Goal: Transaction & Acquisition: Obtain resource

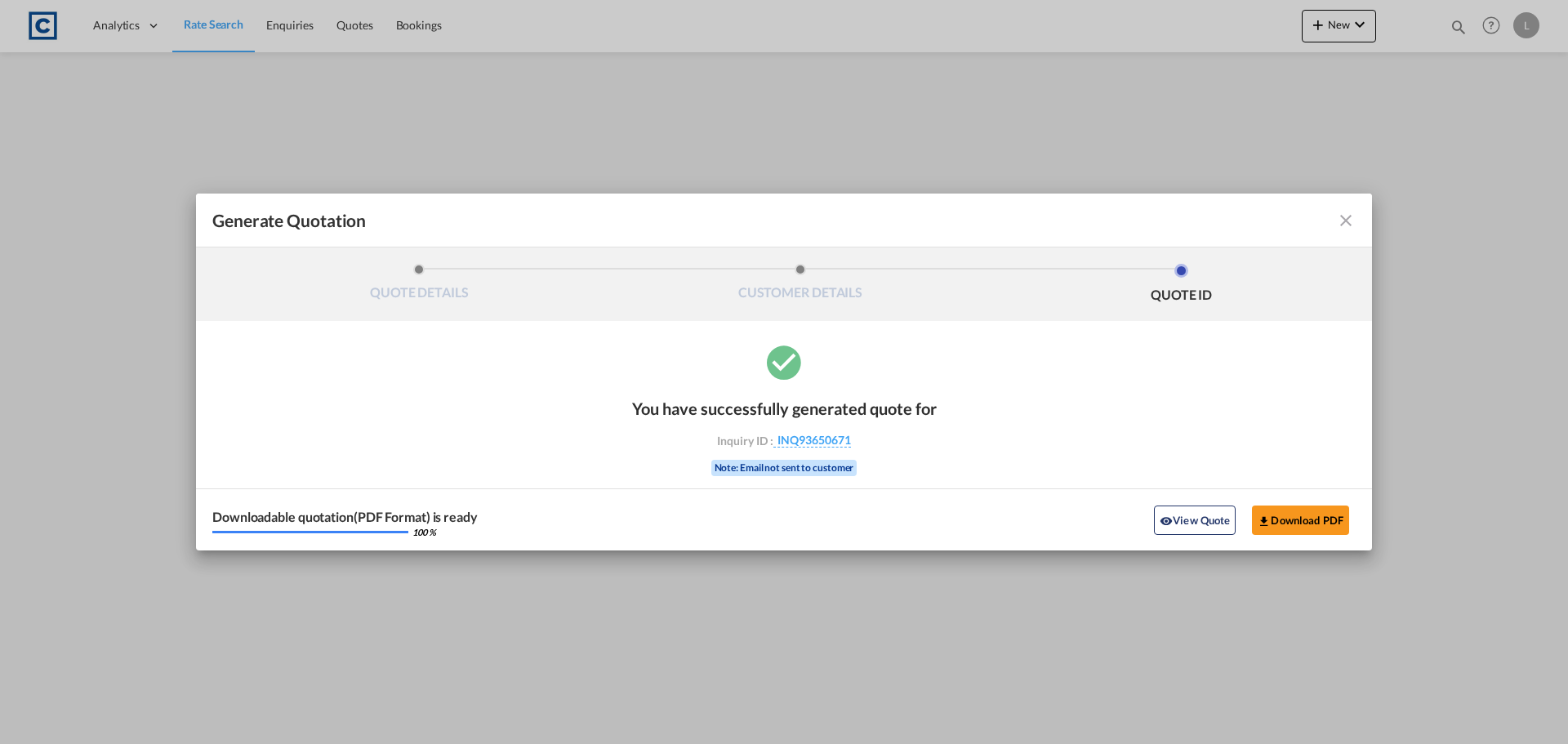
click at [1350, 225] on md-icon "icon-close fg-AAA8AD cursor m-0" at bounding box center [1346, 221] width 20 height 20
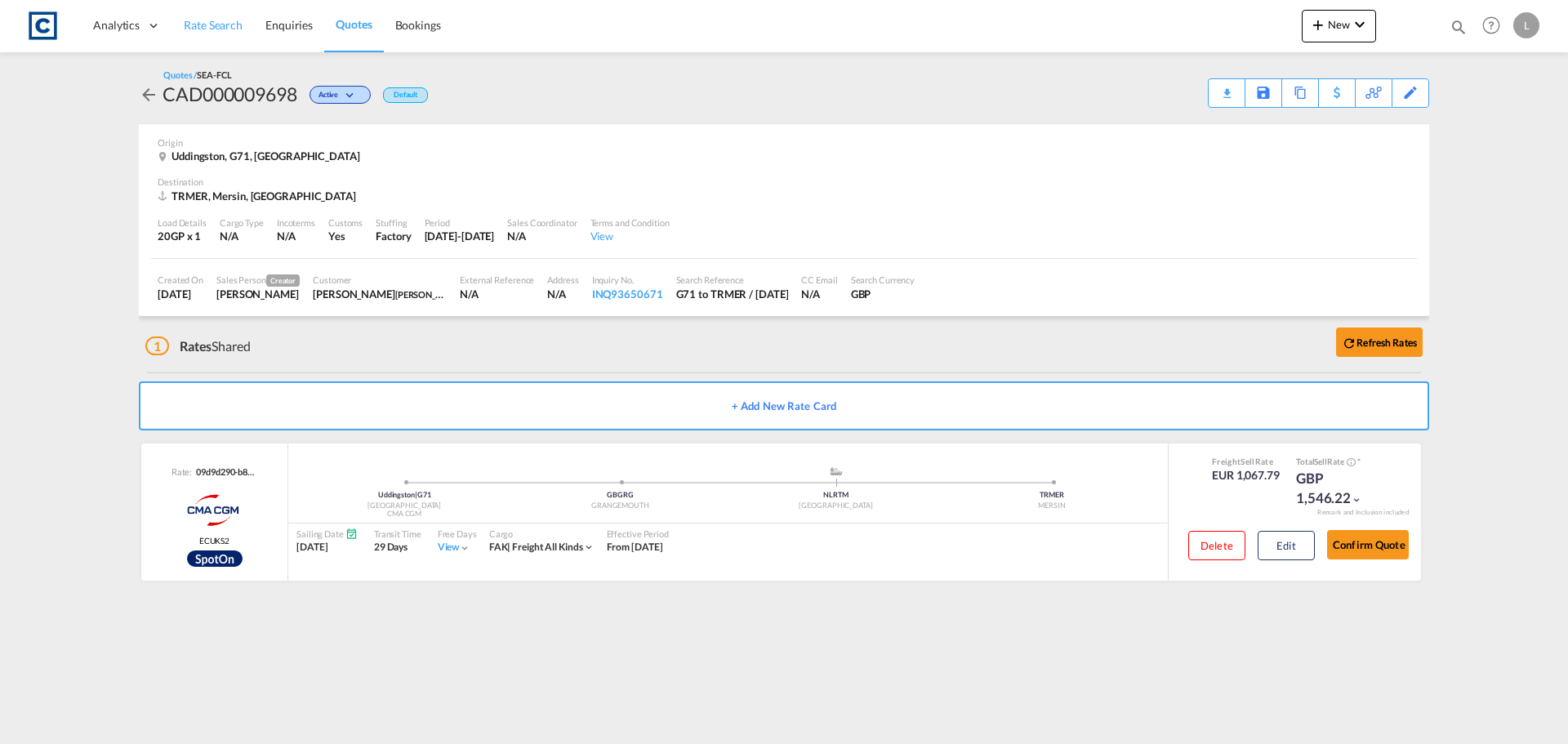
click at [198, 22] on span "Rate Search" at bounding box center [213, 25] width 59 height 14
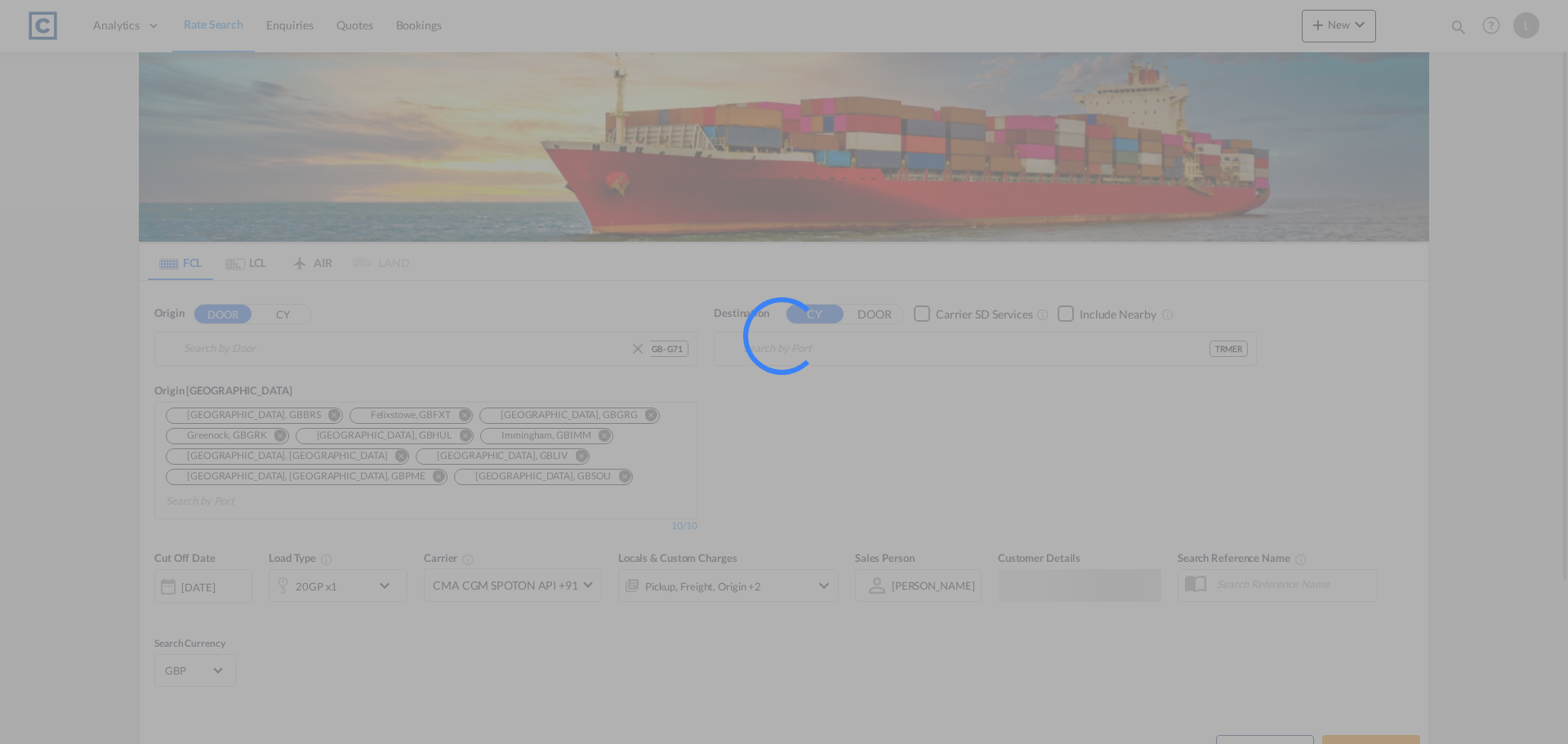
type input "GB-G71, [GEOGRAPHIC_DATA]"
type input "Mersin, TRMER"
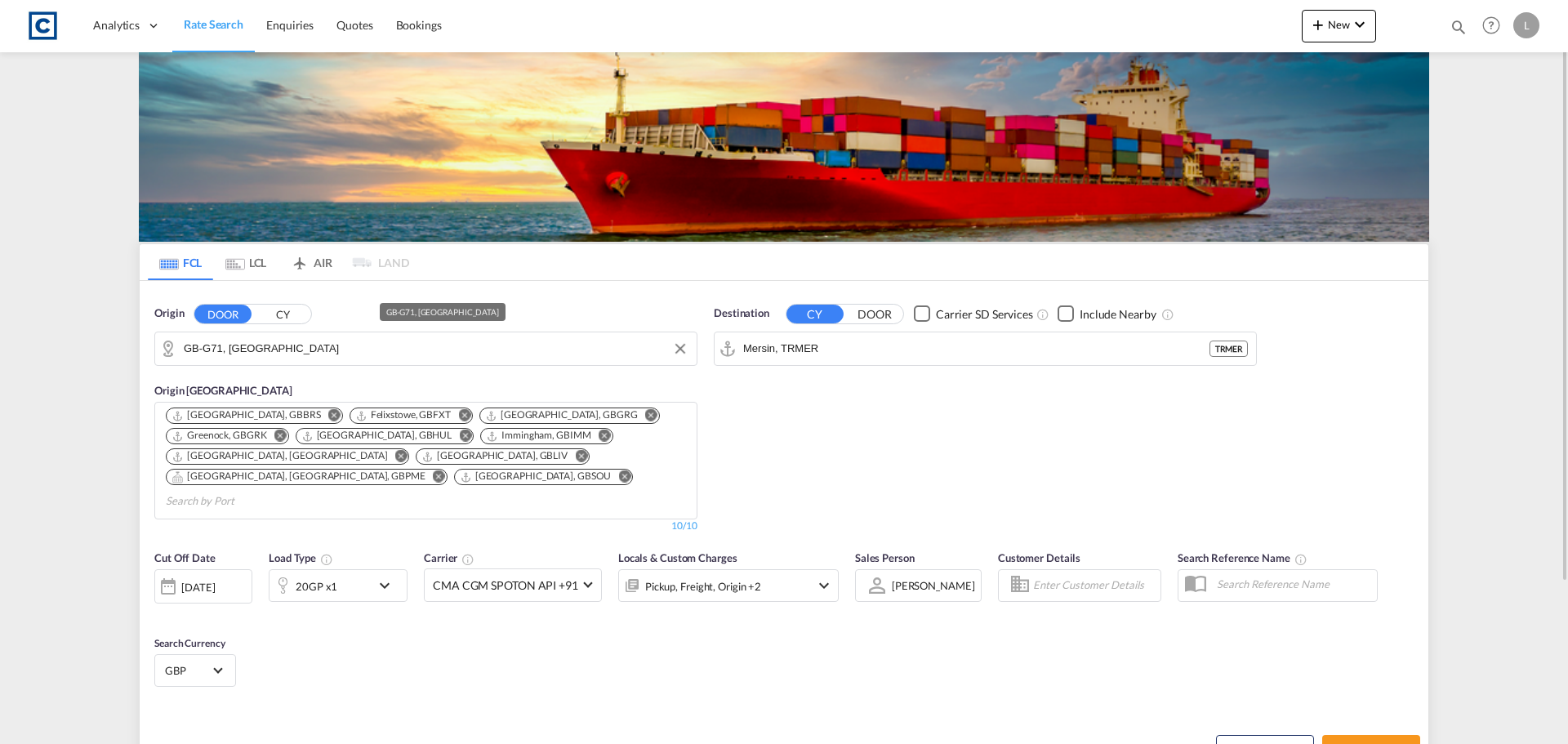
click at [316, 347] on input "GB-G71, [GEOGRAPHIC_DATA]" at bounding box center [435, 349] width 504 height 24
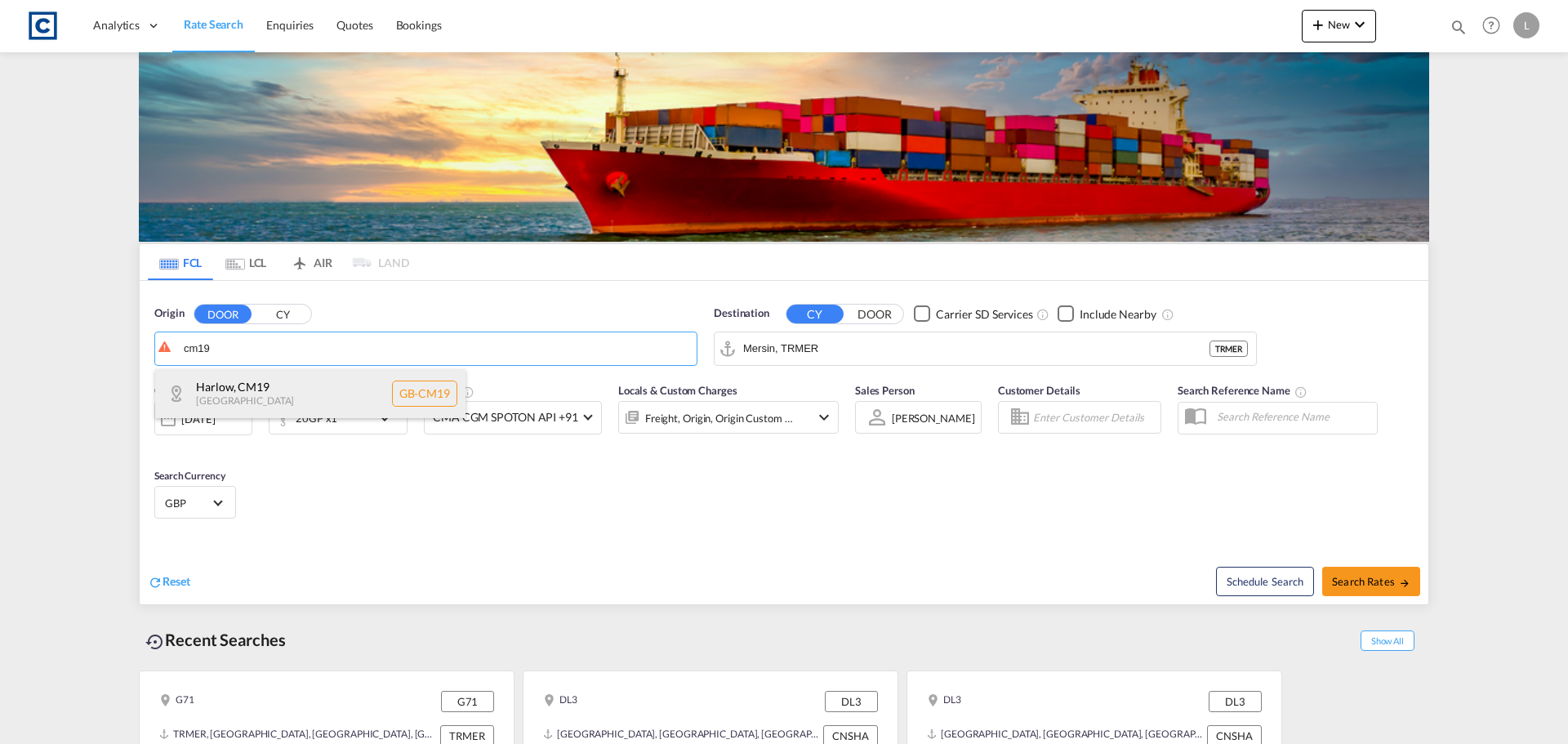
click at [252, 384] on div "Harlow , CM19 [GEOGRAPHIC_DATA] [GEOGRAPHIC_DATA]-CM19" at bounding box center [310, 394] width 310 height 49
type input "GB-CM19, [GEOGRAPHIC_DATA]"
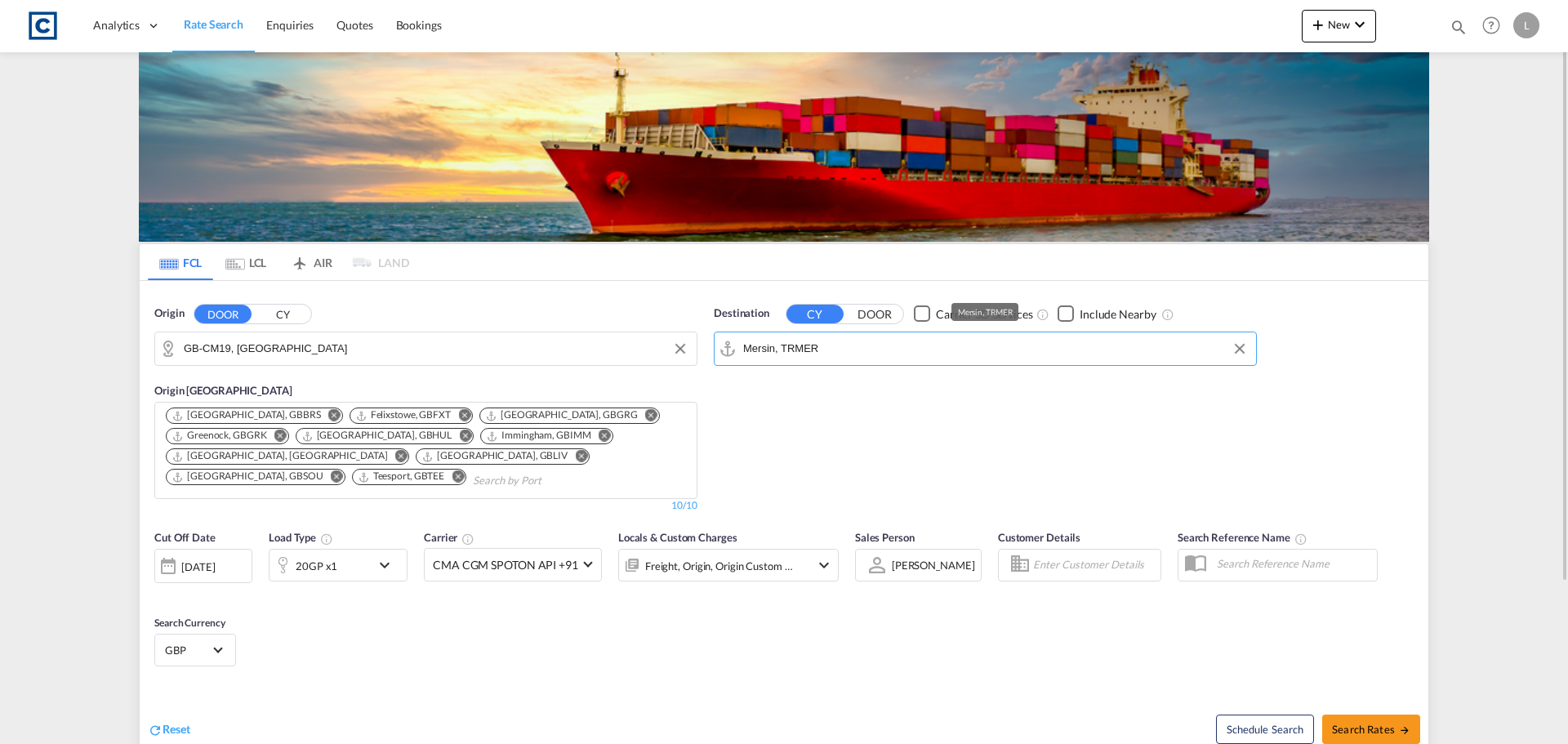
click at [842, 352] on input "Mersin, TRMER" at bounding box center [995, 349] width 504 height 24
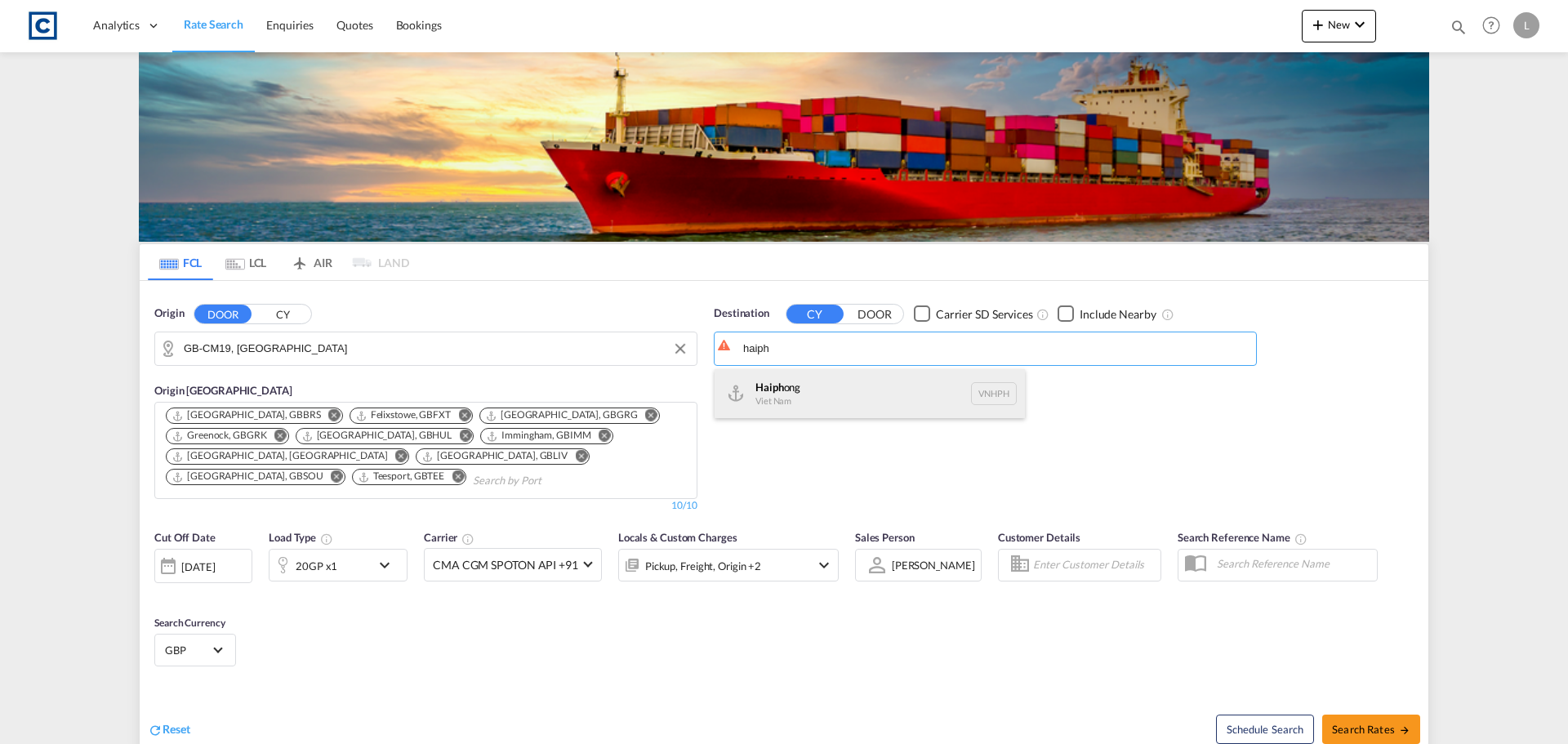
click at [808, 394] on div "Haiph ong Viet Nam VNHPH" at bounding box center [869, 394] width 310 height 49
type input "Haiphong, VNHPH"
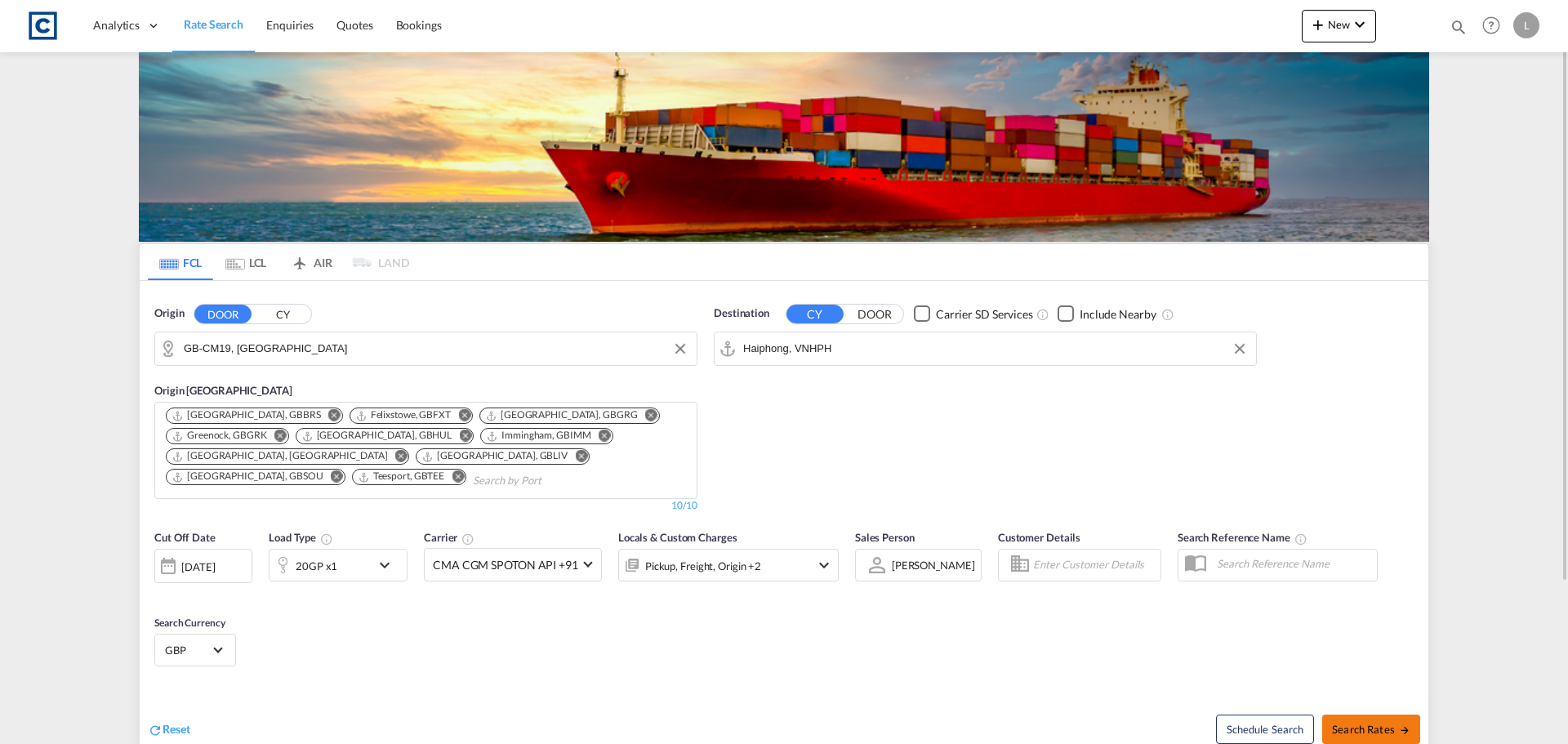
click at [1378, 722] on button "Search Rates" at bounding box center [1371, 729] width 98 height 29
type input "CM19 to VNHPH / [DATE]"
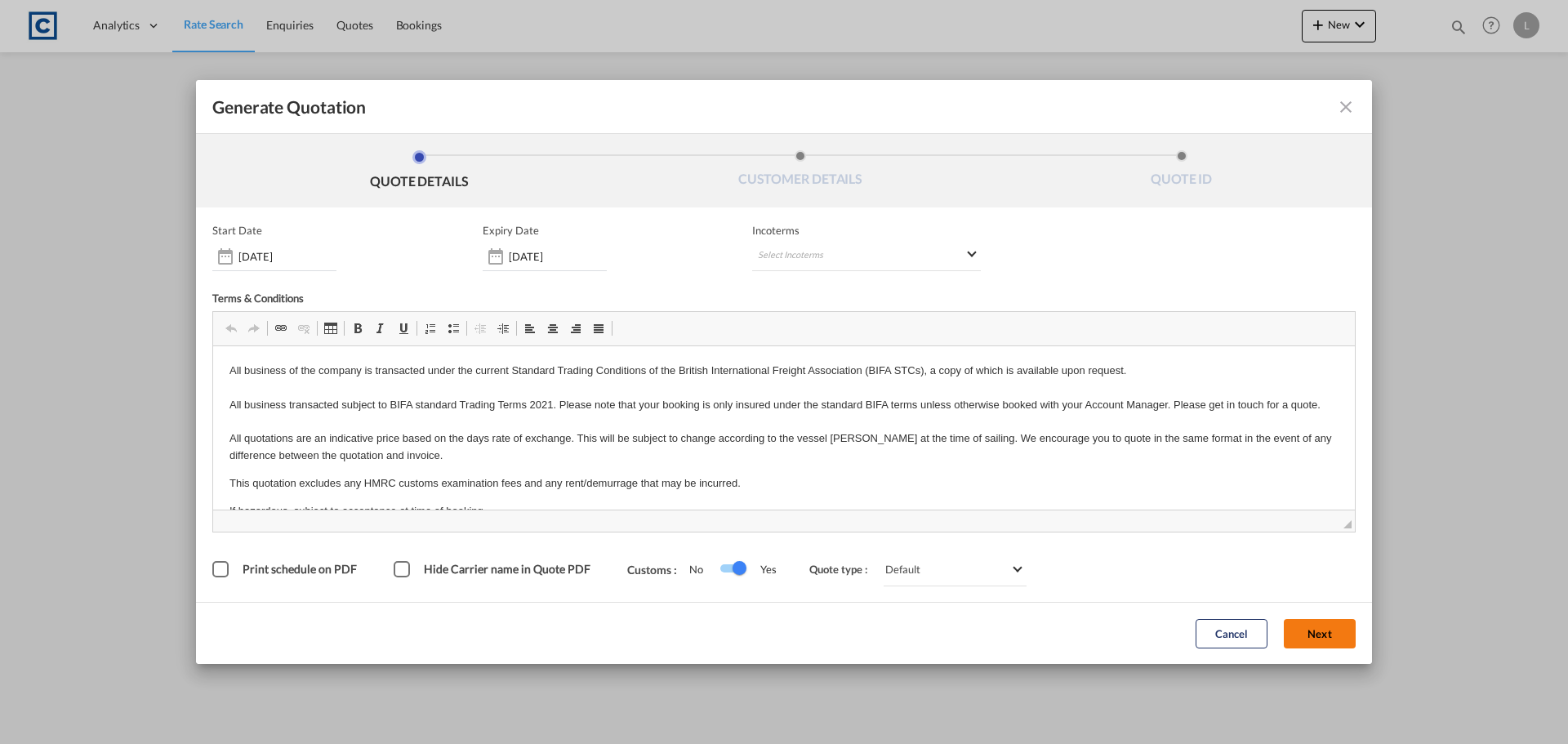
click at [1309, 632] on button "Next" at bounding box center [1319, 634] width 72 height 29
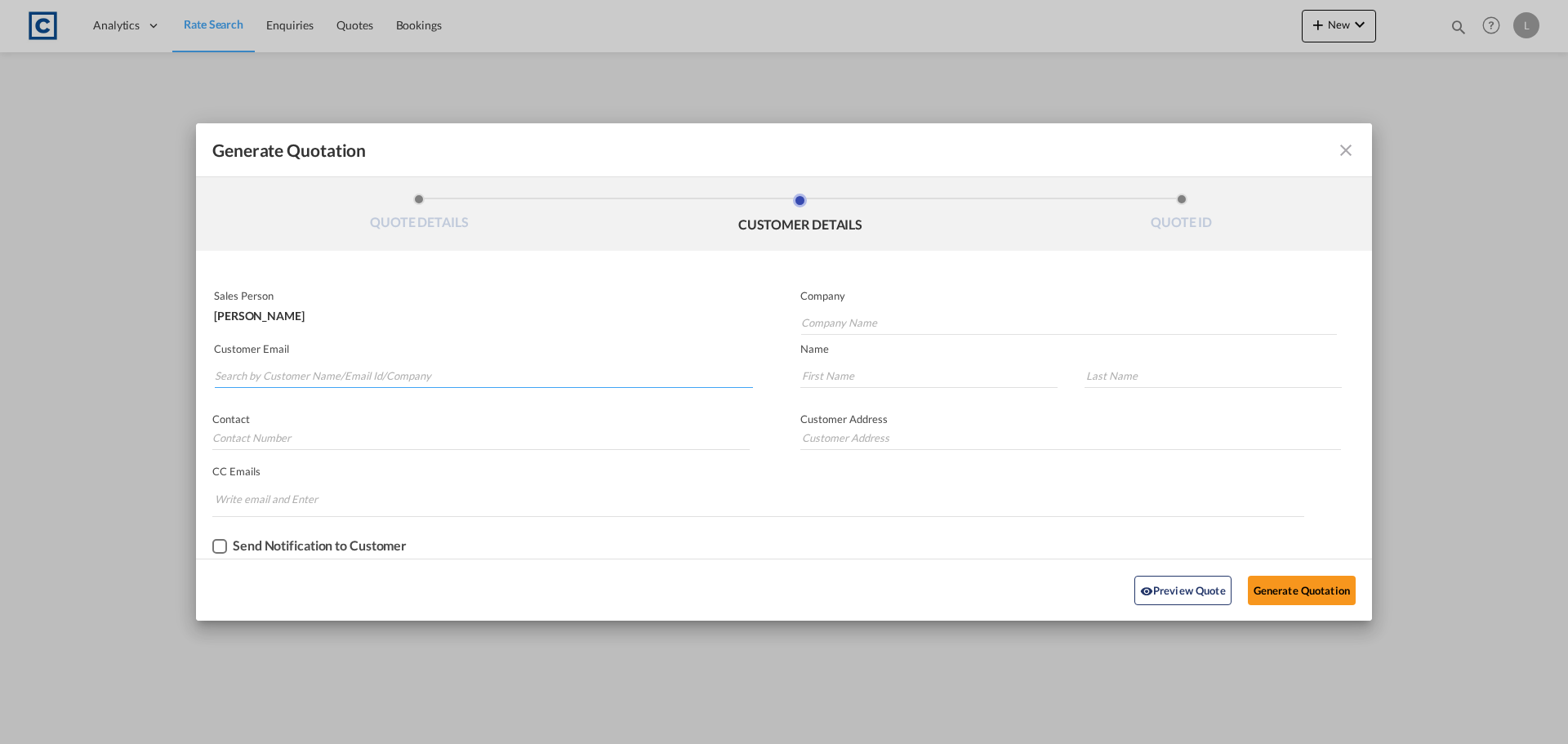
click at [234, 369] on input "Search by Customer Name/Email Id/Company" at bounding box center [483, 375] width 538 height 24
paste input "Exports <[EMAIL_ADDRESS][DOMAIN_NAME]>"
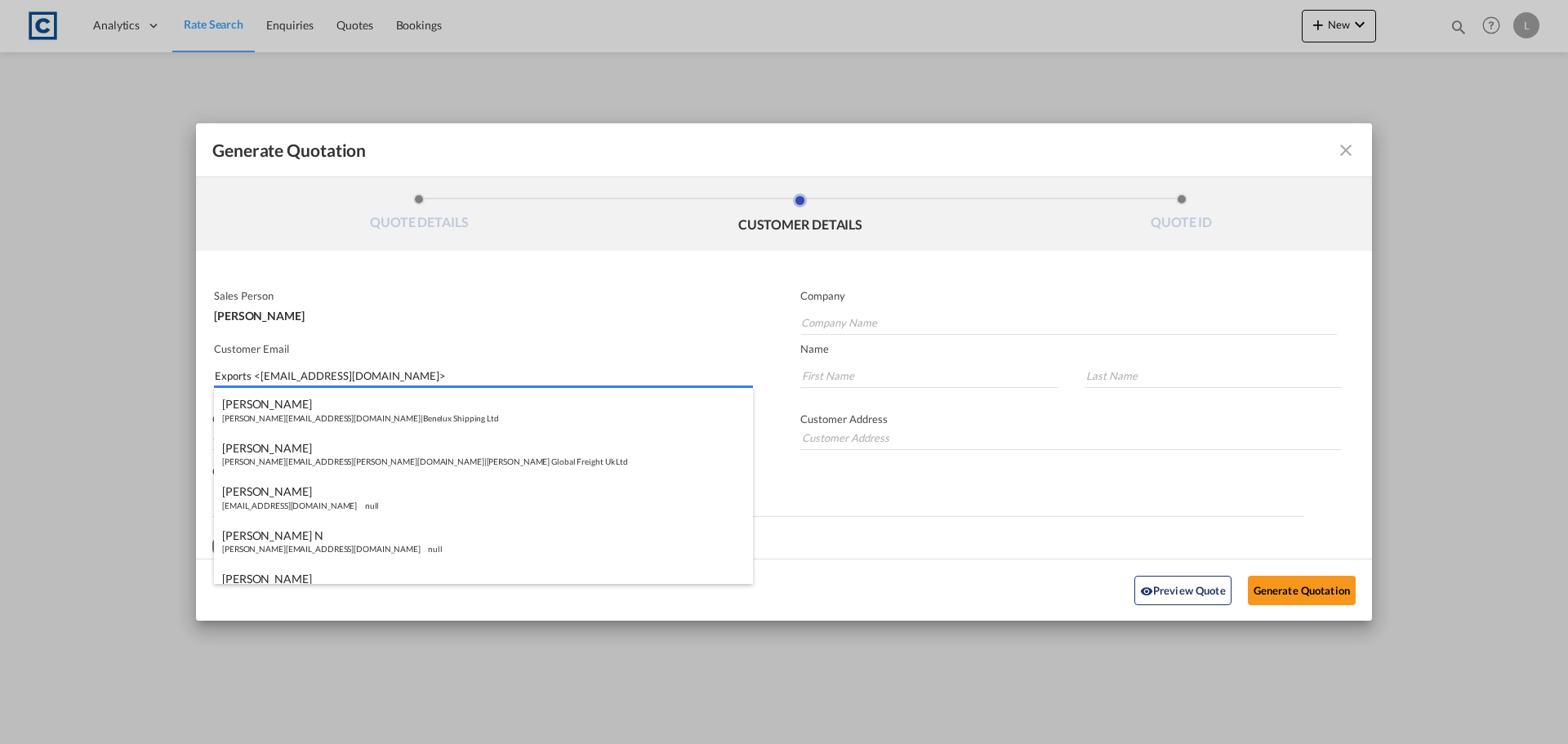
click at [257, 385] on input "Exports <[EMAIL_ADDRESS][DOMAIN_NAME]>" at bounding box center [483, 375] width 538 height 24
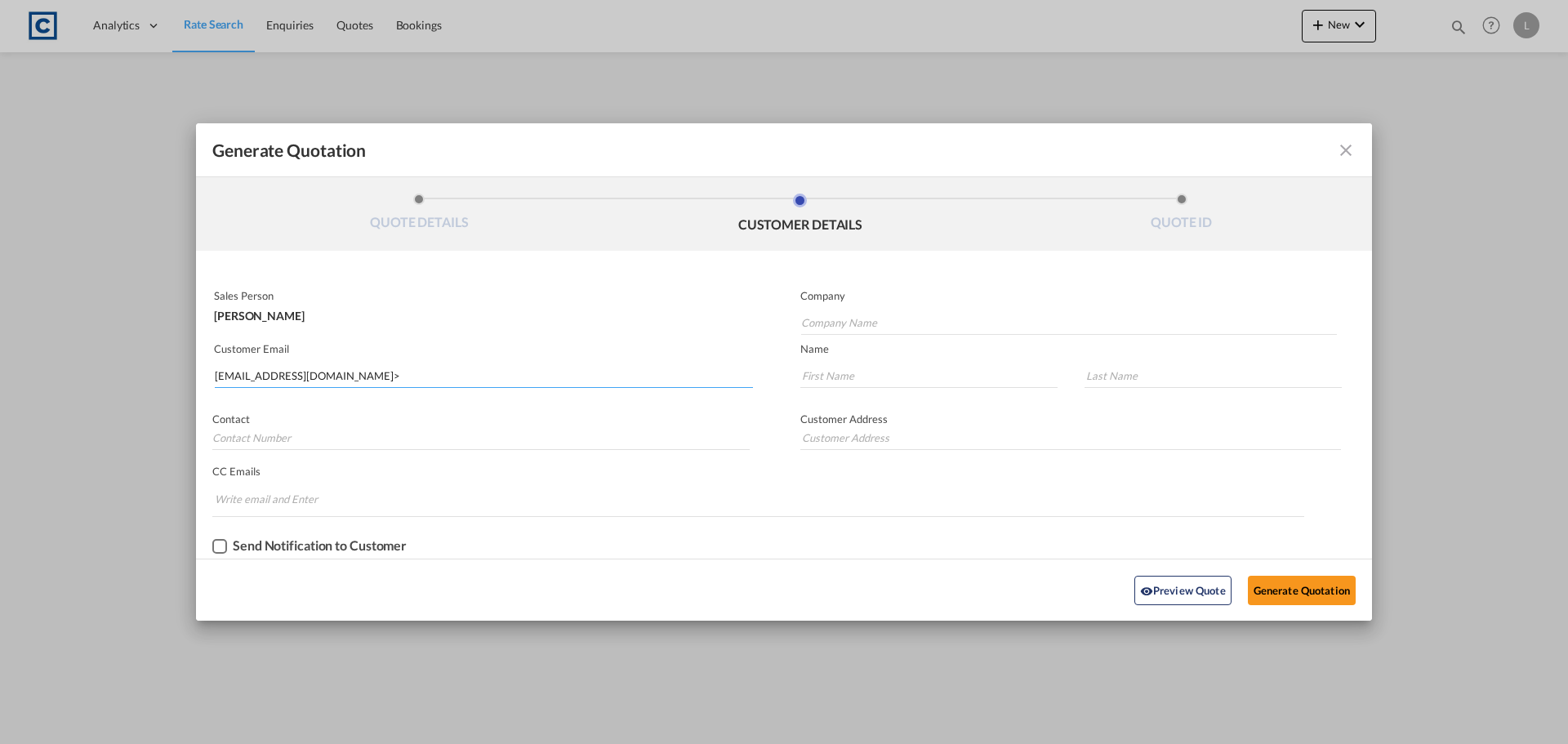
click at [369, 379] on input "[EMAIL_ADDRESS][DOMAIN_NAME]>" at bounding box center [483, 375] width 538 height 24
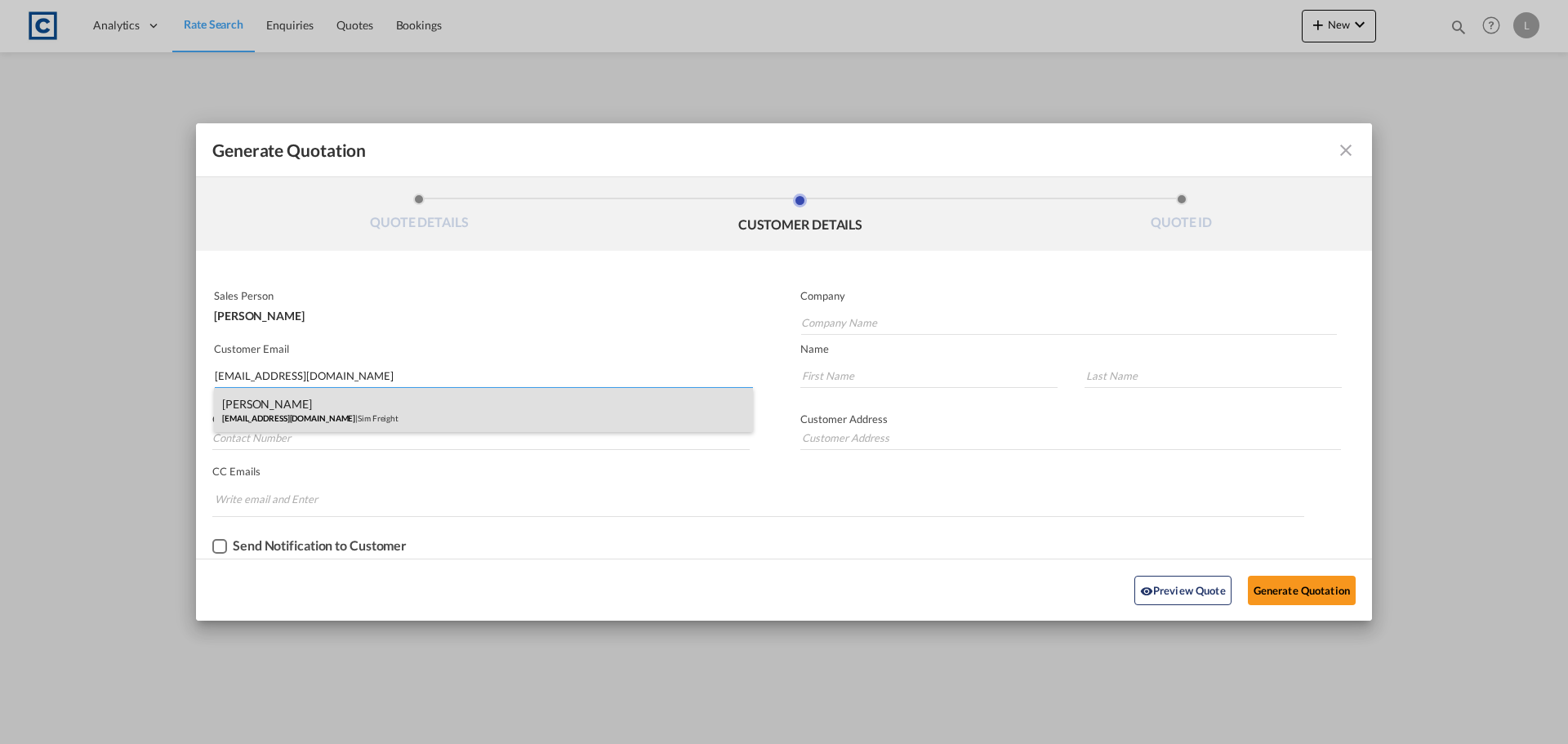
type input "[EMAIL_ADDRESS][DOMAIN_NAME]"
click at [257, 415] on div "[PERSON_NAME] [EMAIL_ADDRESS][DOMAIN_NAME] | Sim Freight" at bounding box center [483, 409] width 539 height 44
type input "Sim Freight"
type input "[PERSON_NAME]"
type input "Haiphong"
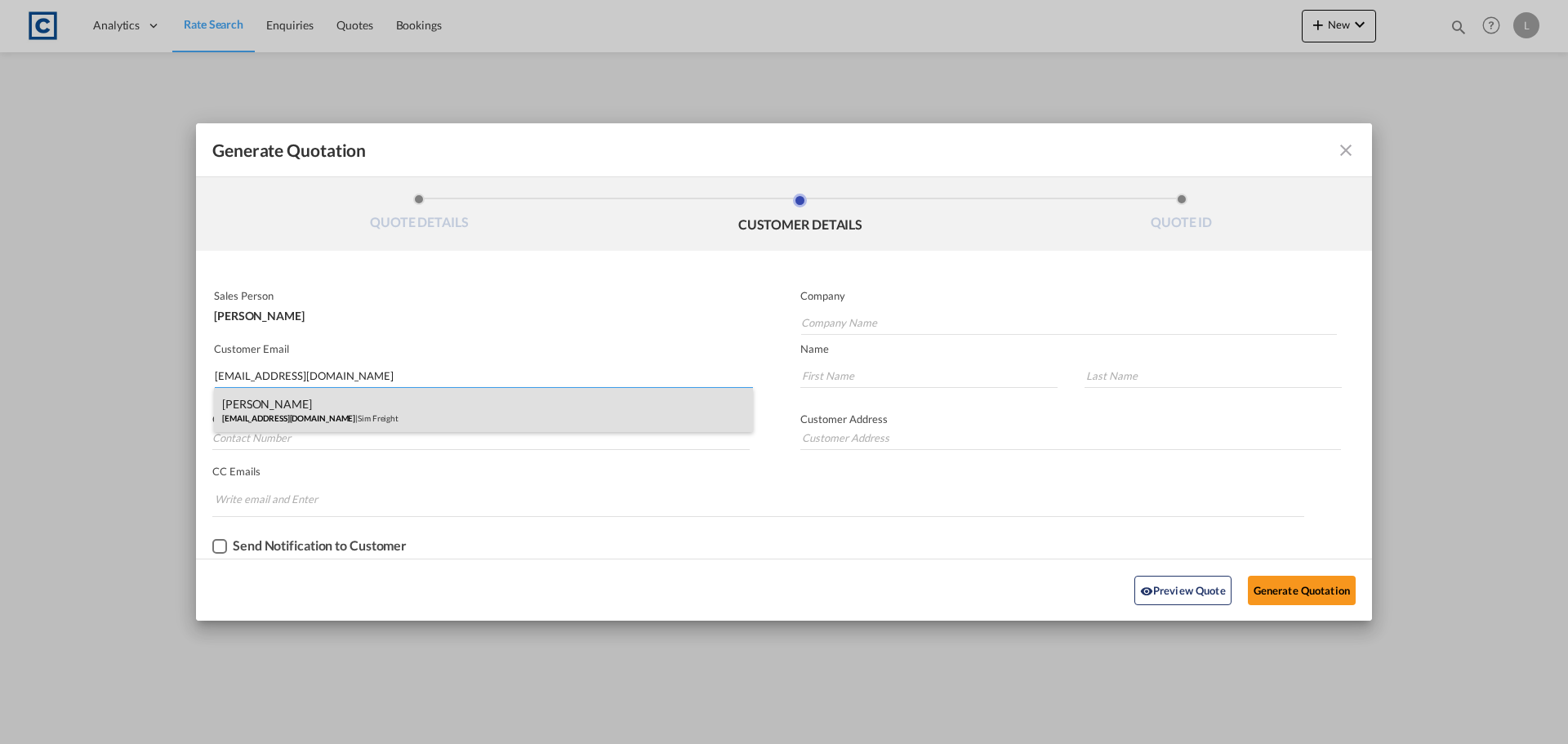
type input "0203 137 1093"
type input "[STREET_ADDRESS]"
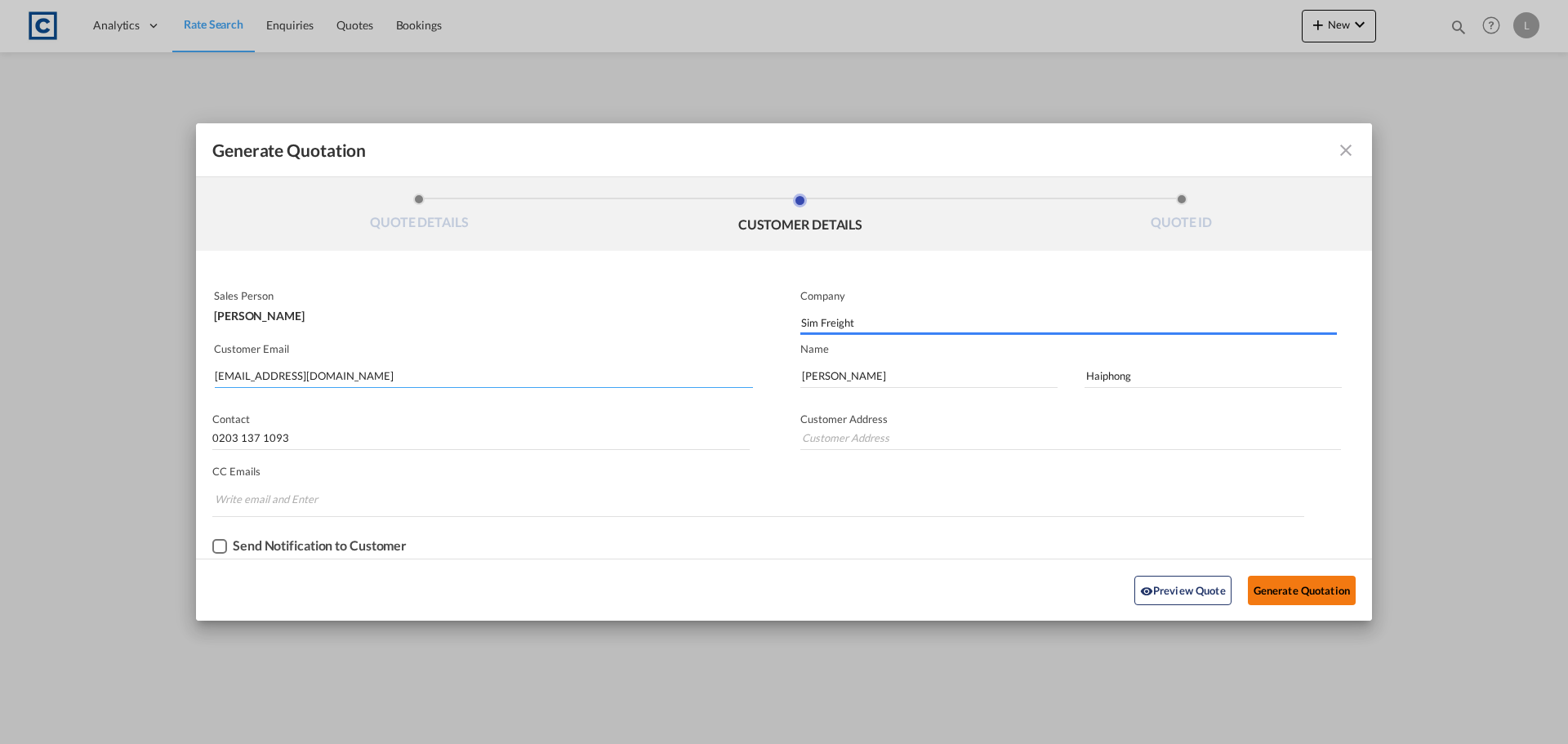
type input "[STREET_ADDRESS]"
click at [1285, 589] on button "Generate Quotation" at bounding box center [1302, 591] width 108 height 29
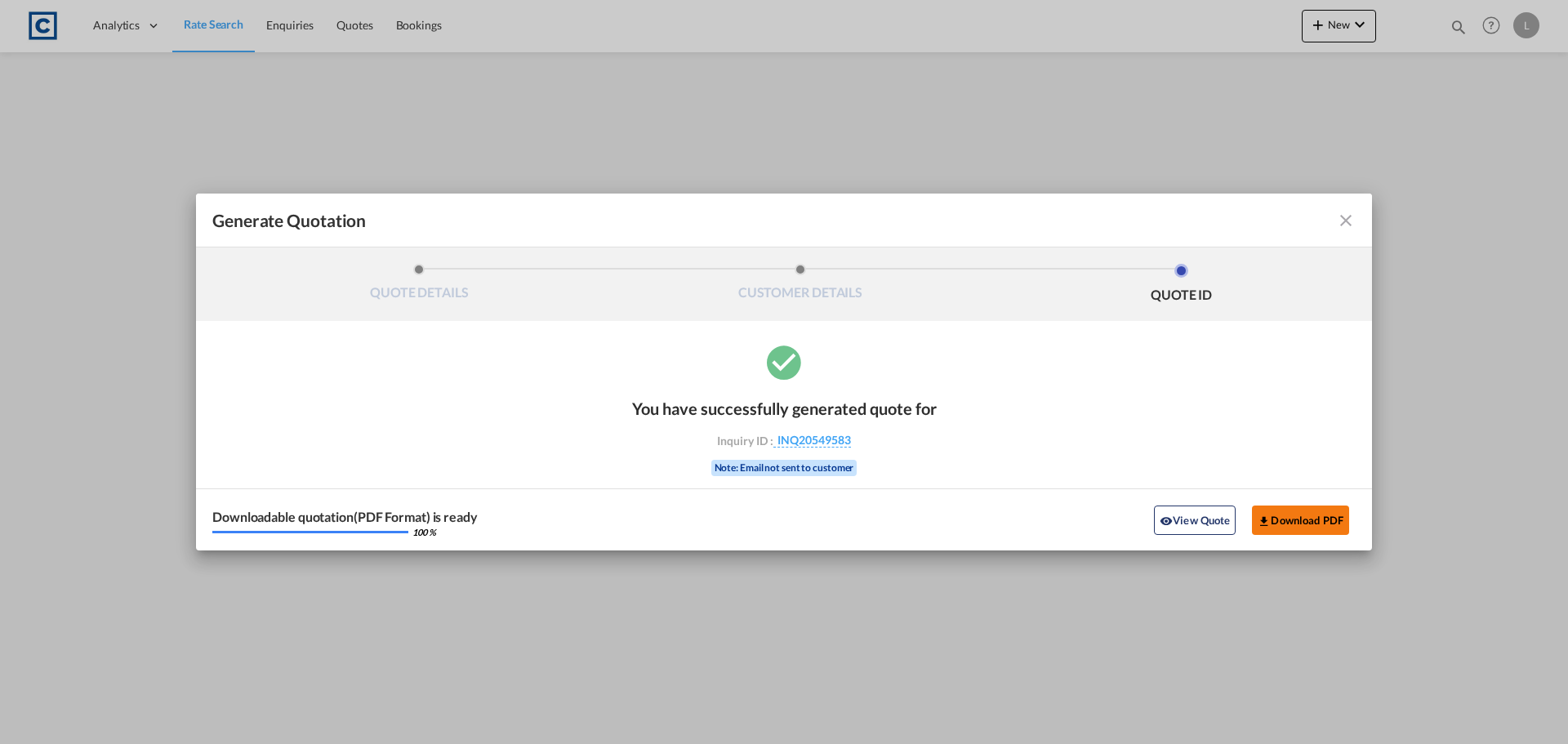
click at [1291, 517] on button "Download PDF" at bounding box center [1300, 520] width 97 height 29
click at [1343, 214] on md-icon "icon-close fg-AAA8AD cursor m-0" at bounding box center [1346, 221] width 20 height 20
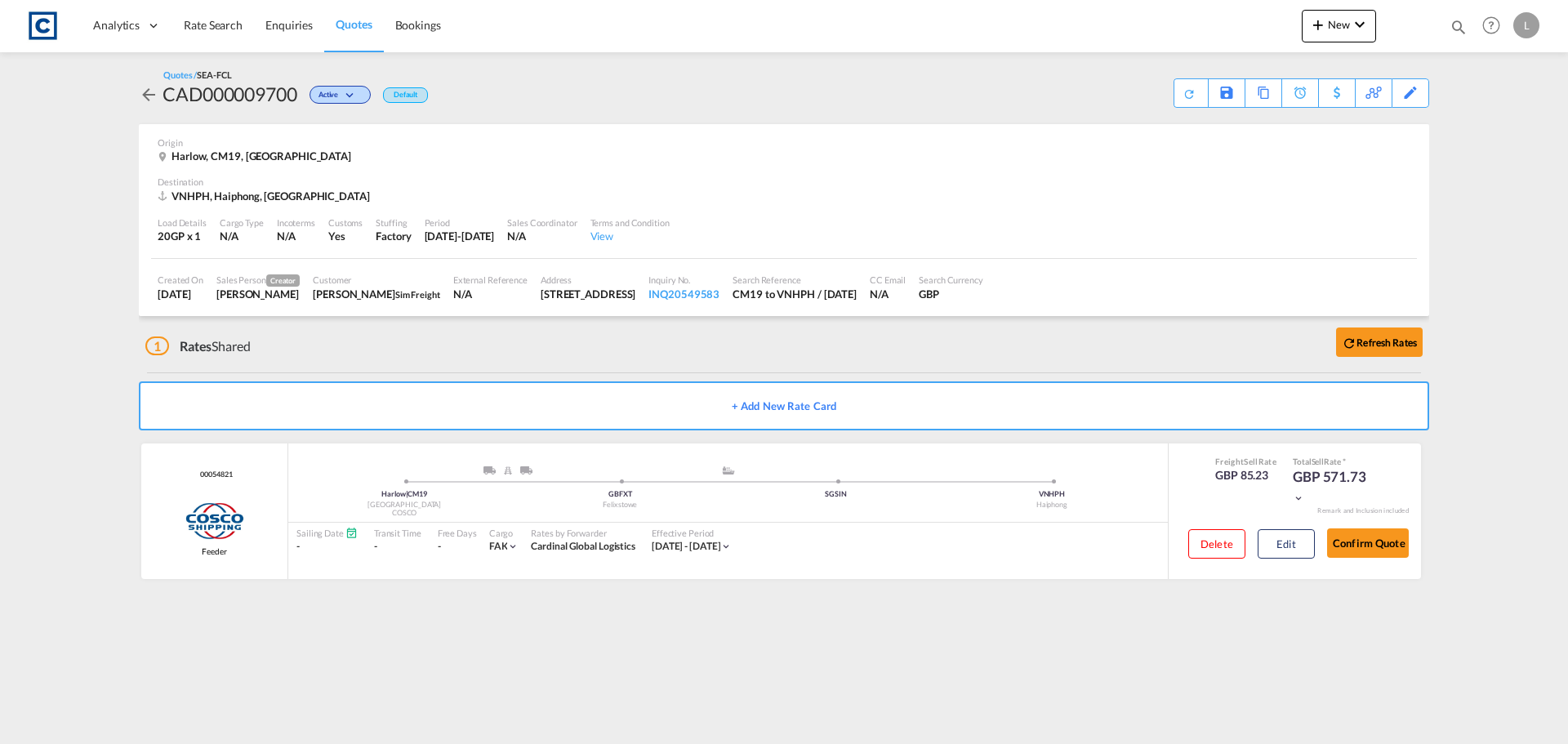
click at [346, 24] on span "Quotes" at bounding box center [354, 24] width 36 height 14
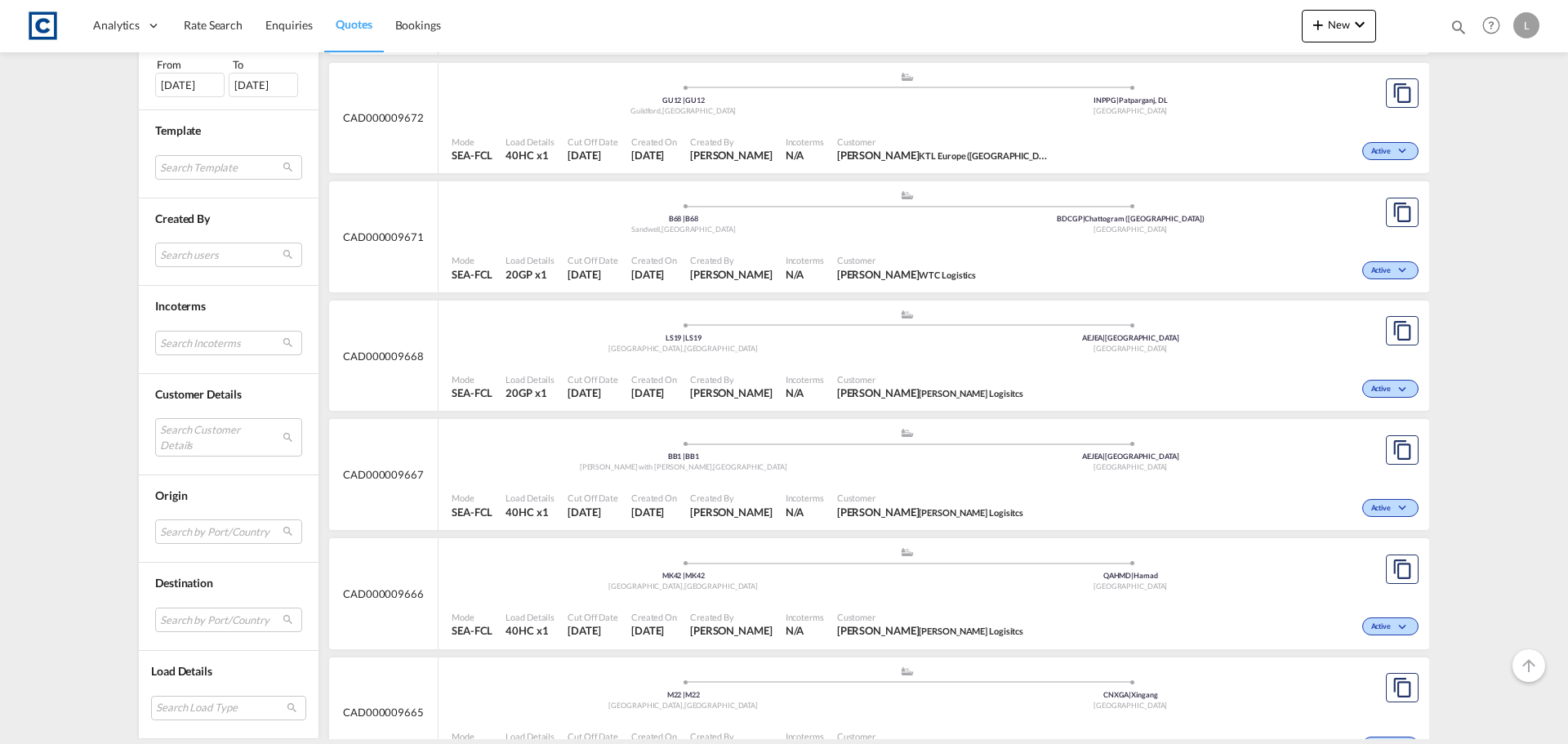
scroll to position [2614, 0]
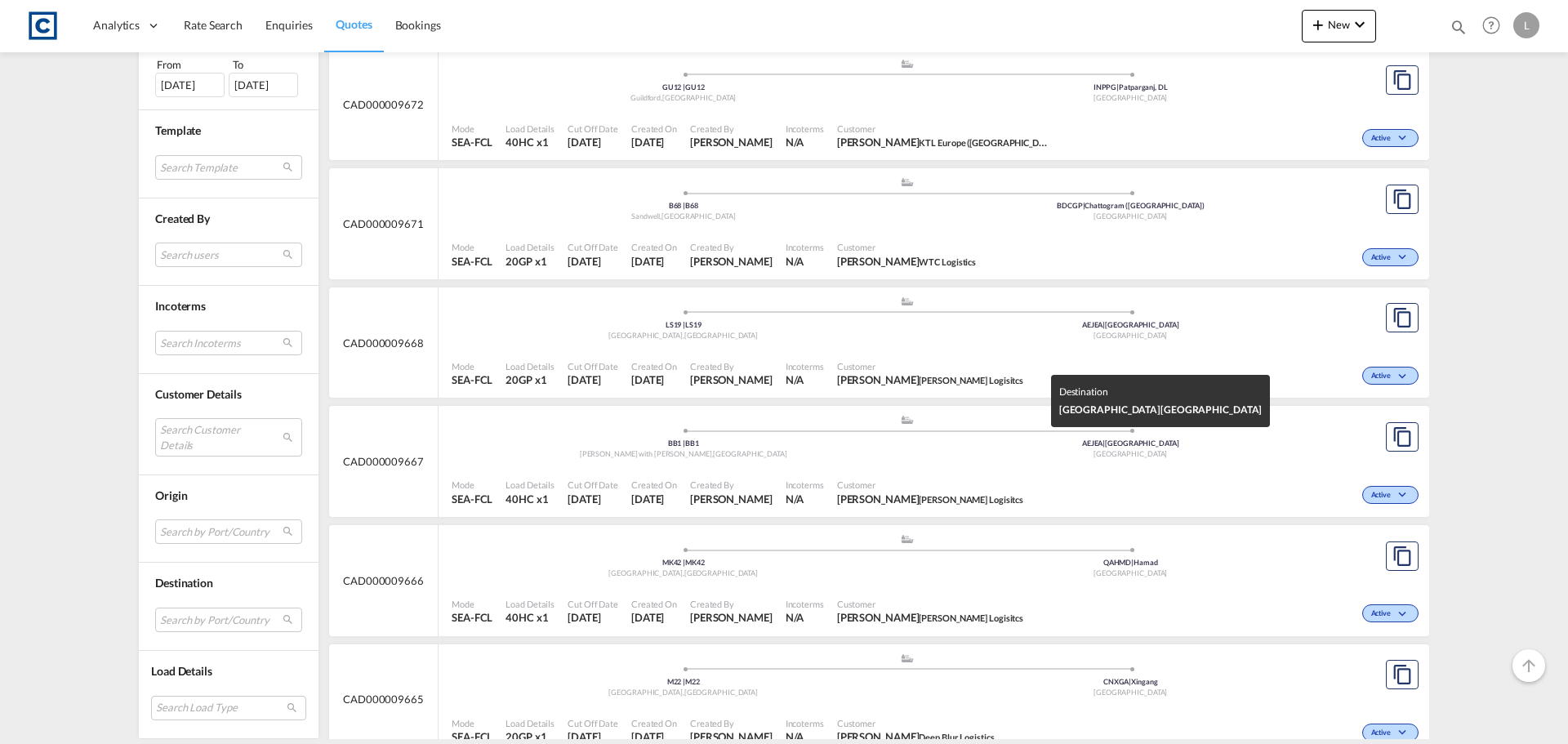
click at [1010, 458] on div "[GEOGRAPHIC_DATA]" at bounding box center [1130, 454] width 447 height 10
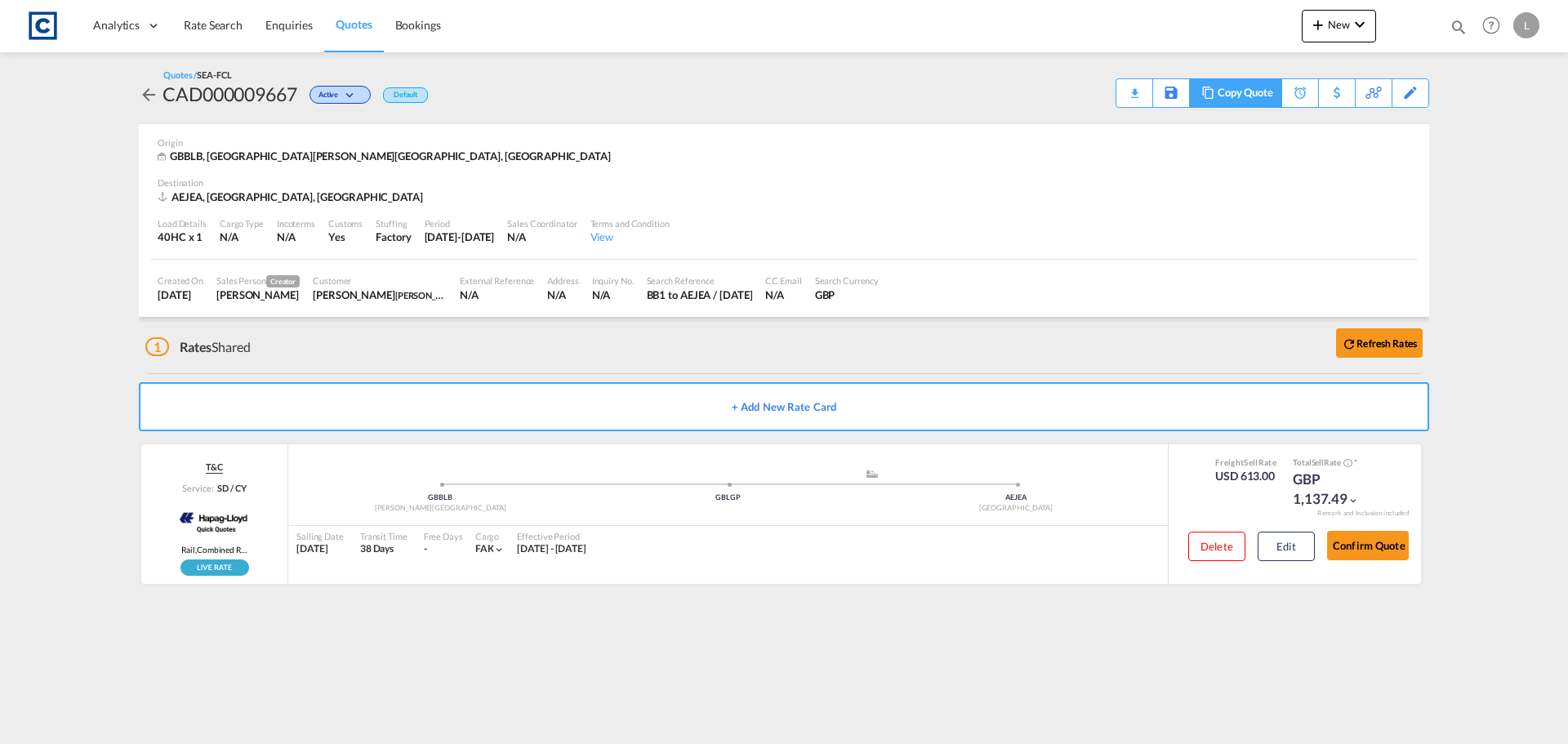
click at [1207, 93] on md-icon at bounding box center [1207, 93] width 20 height 12
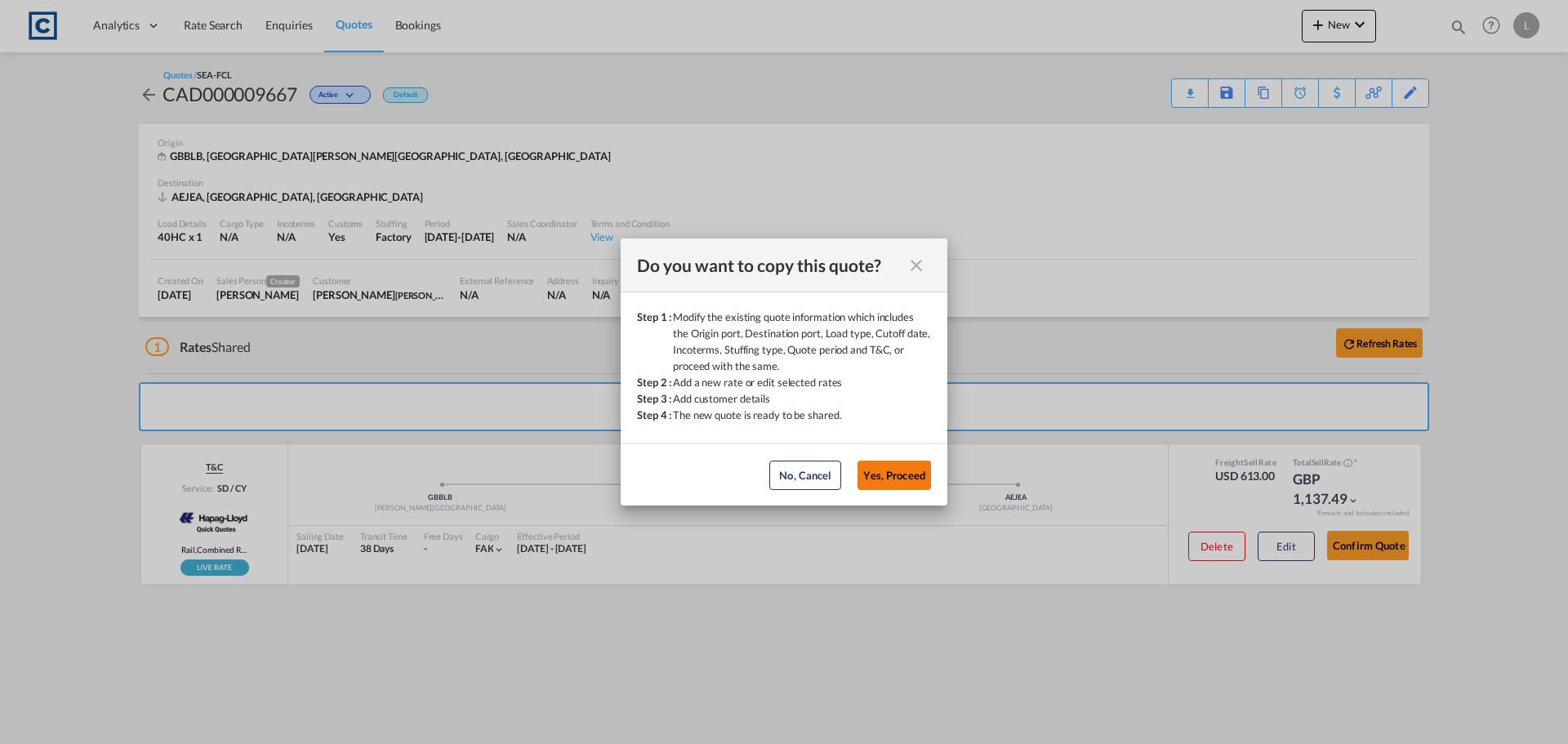
click at [896, 474] on button "Yes, Proceed" at bounding box center [893, 475] width 74 height 29
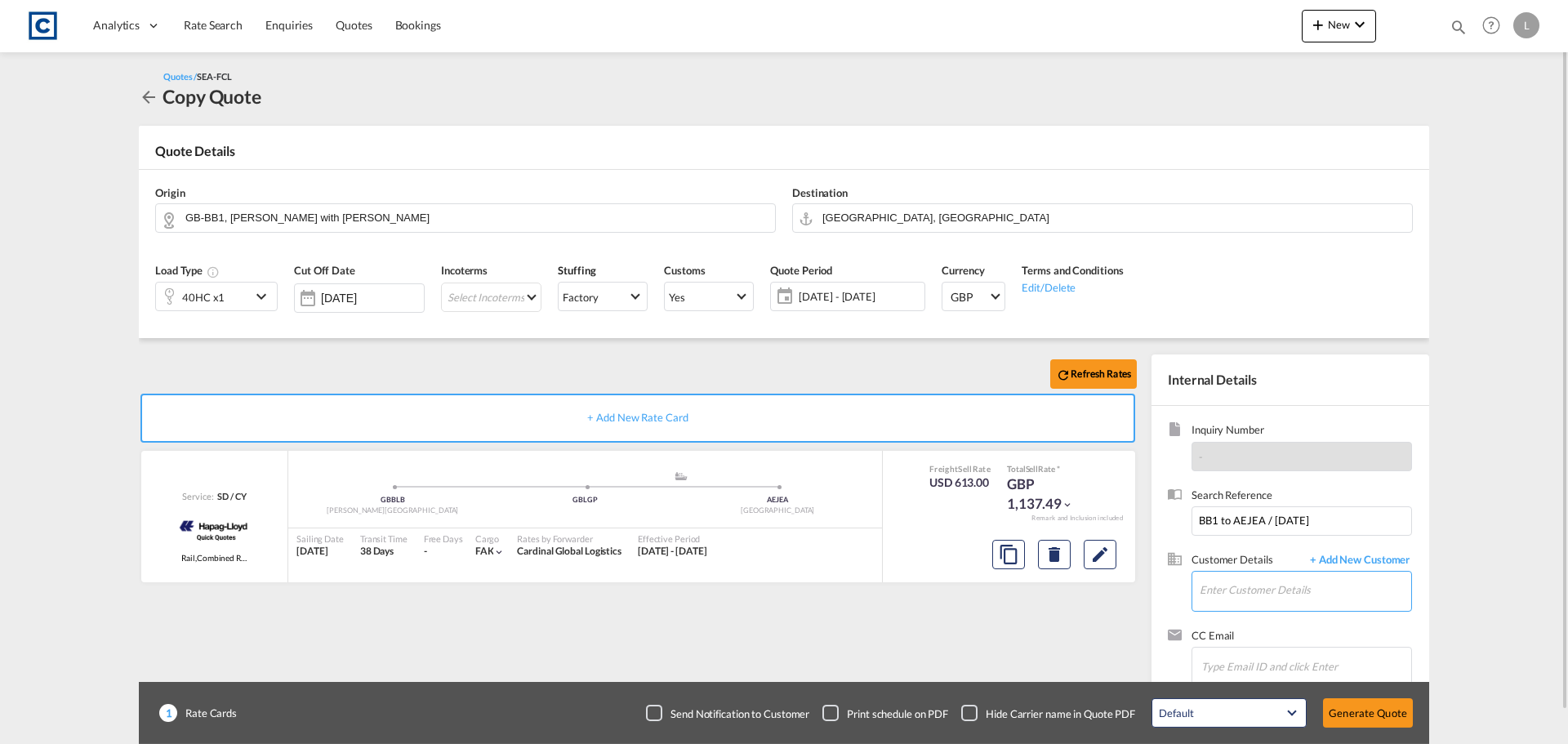
click at [1209, 595] on input "Enter Customer Details" at bounding box center [1305, 590] width 212 height 36
paste input "Sales <[EMAIL_ADDRESS][DOMAIN_NAME]>"
drag, startPoint x: 1234, startPoint y: 594, endPoint x: 1238, endPoint y: 562, distance: 32.2
click at [1234, 585] on input "Sales <[EMAIL_ADDRESS][DOMAIN_NAME]>" at bounding box center [1305, 590] width 212 height 36
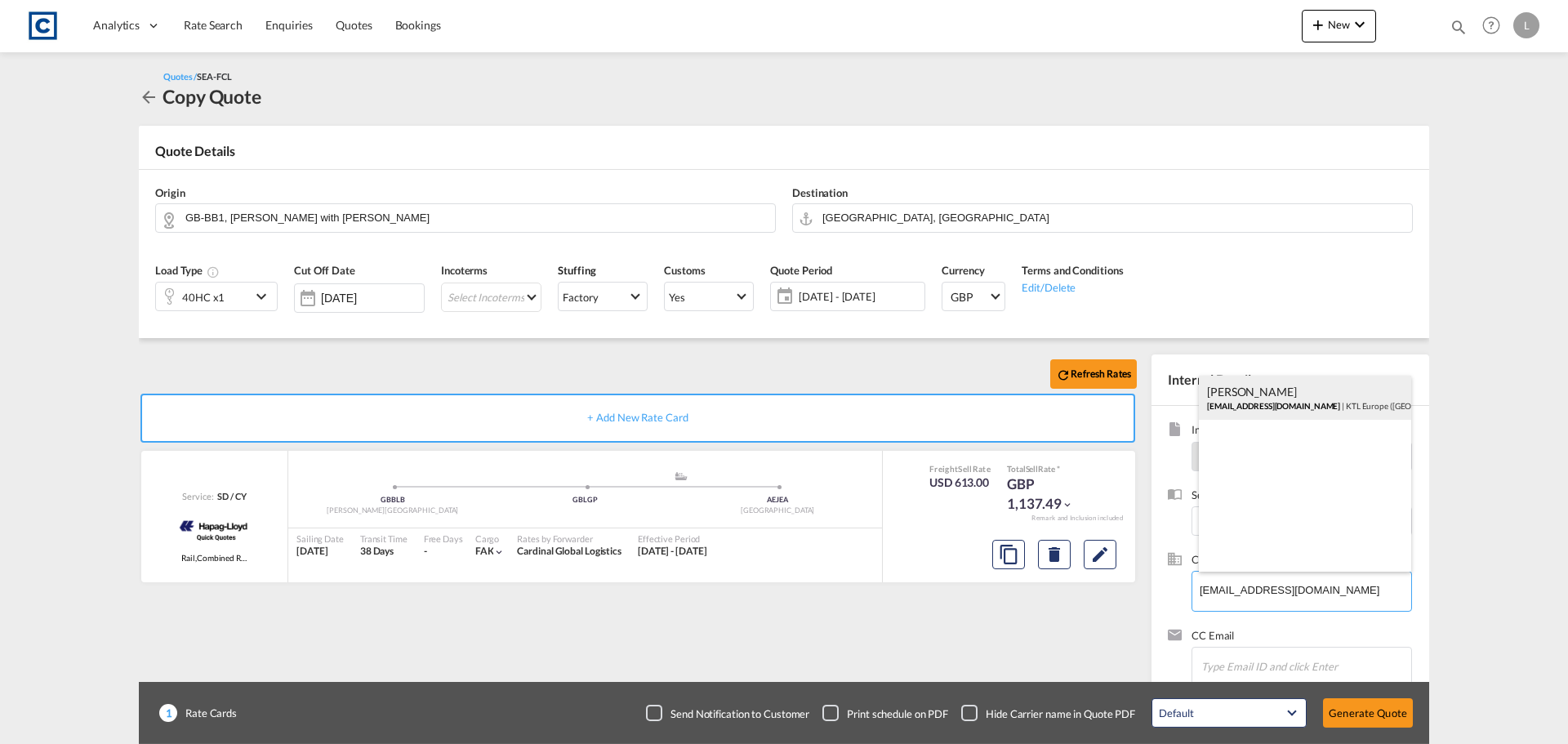
click at [1258, 398] on div "[PERSON_NAME] [EMAIL_ADDRESS][DOMAIN_NAME] | KTL Europe ([GEOGRAPHIC_DATA]) Ltd" at bounding box center [1304, 397] width 212 height 44
type input "KTL Europe ([GEOGRAPHIC_DATA]) Ltd, [PERSON_NAME], [EMAIL_ADDRESS][DOMAIN_NAME]"
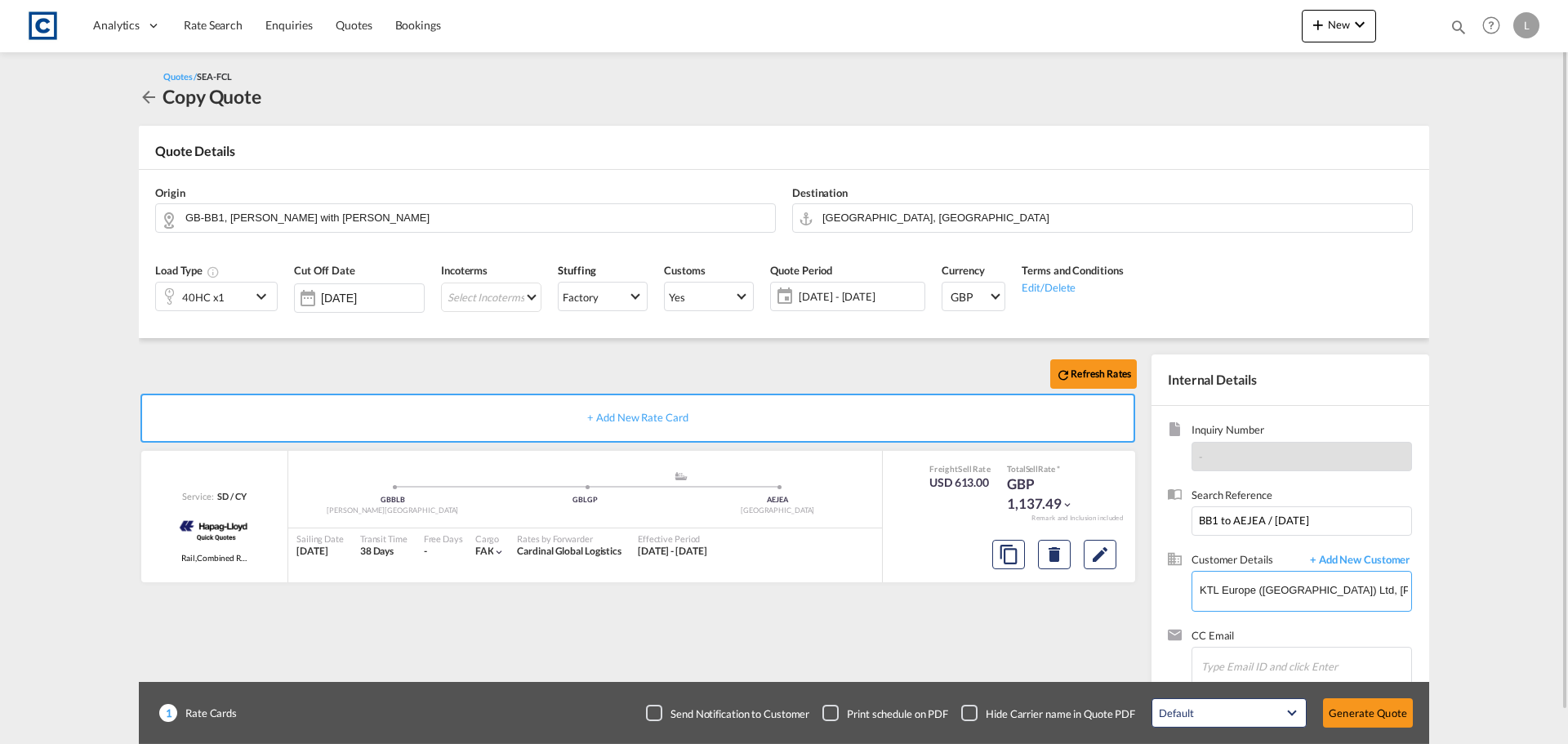
scroll to position [35, 0]
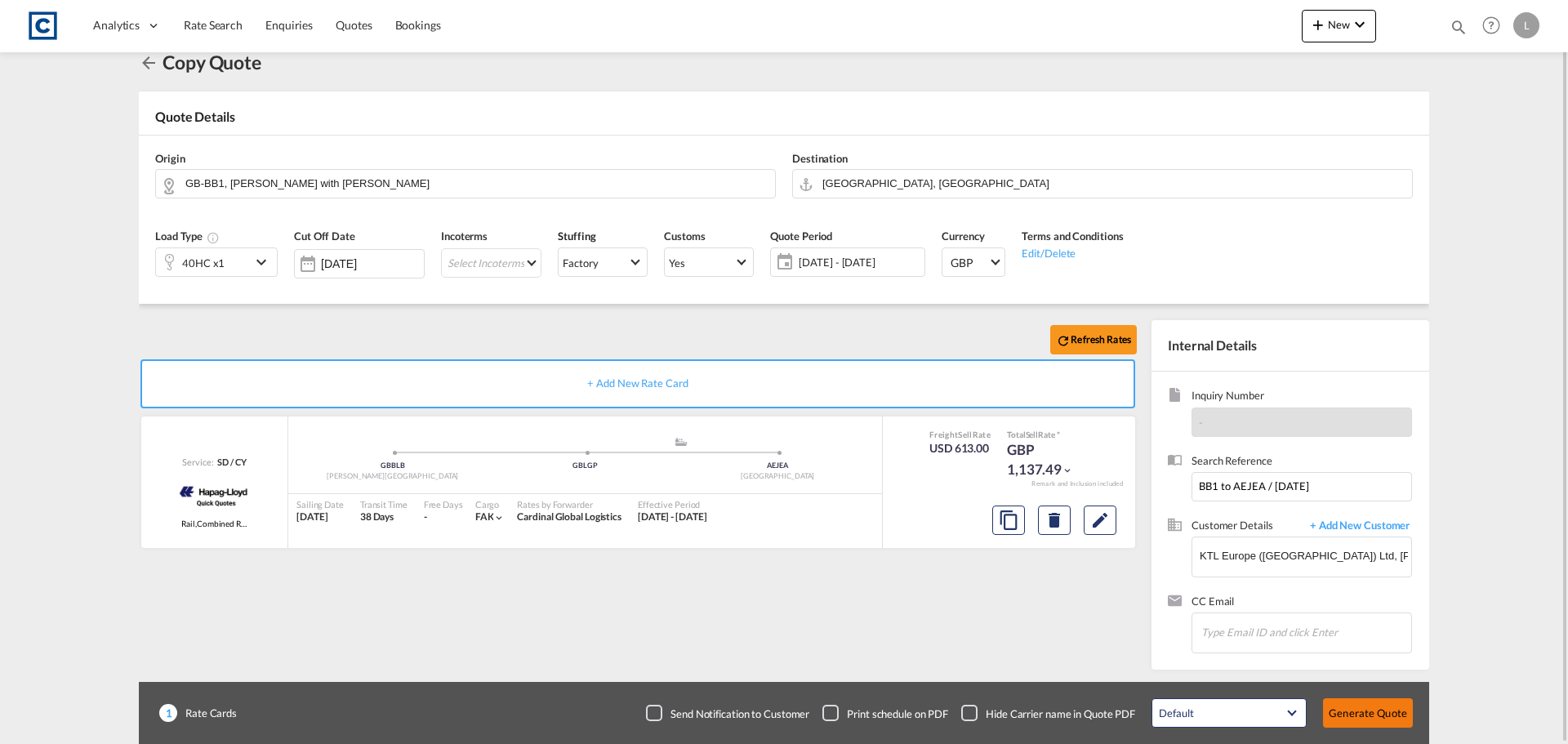
click at [1366, 709] on button "Generate Quote" at bounding box center [1367, 713] width 90 height 29
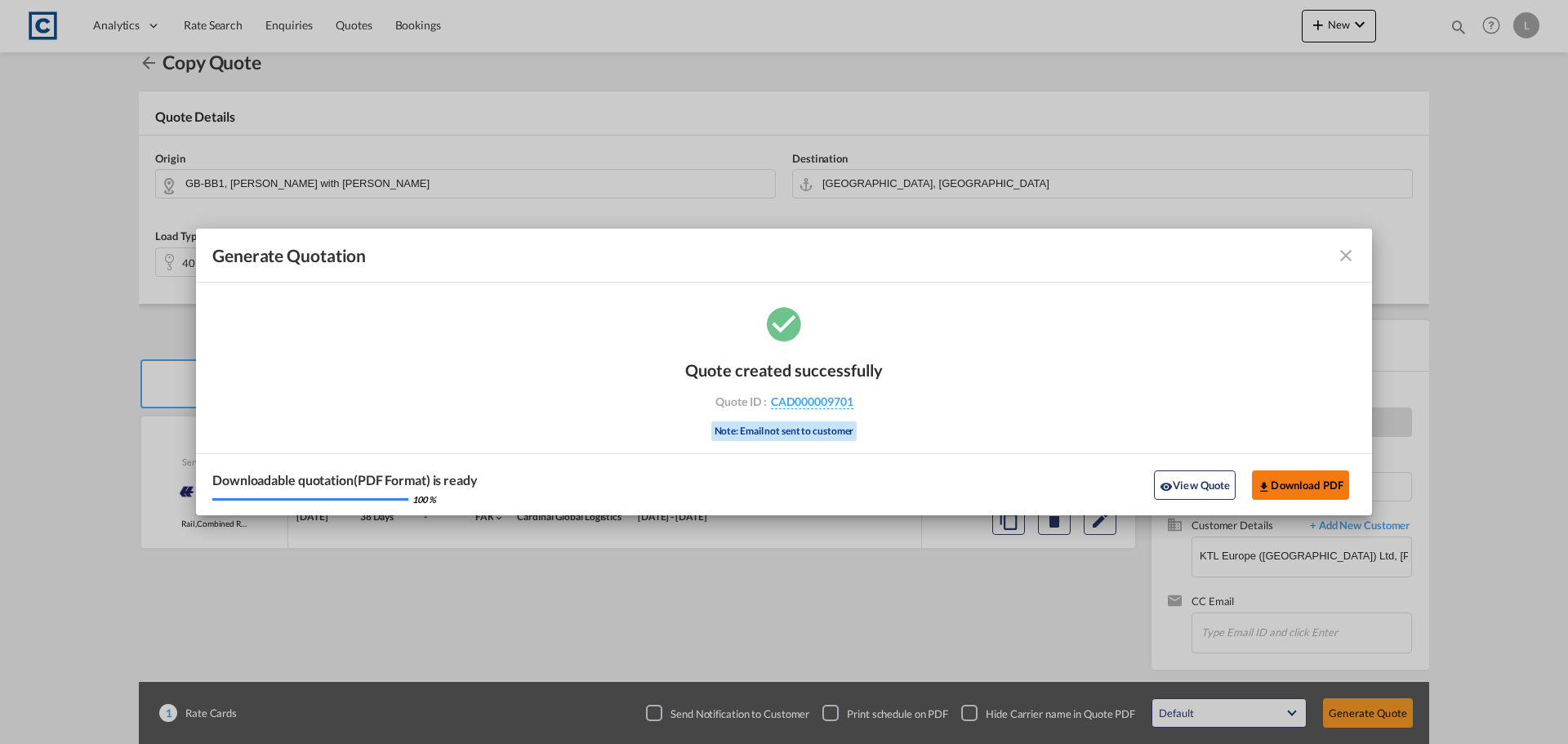
click at [1287, 485] on button "Download PDF" at bounding box center [1300, 485] width 97 height 29
click at [1344, 256] on md-icon "icon-close fg-AAA8AD cursor m-0" at bounding box center [1346, 255] width 20 height 20
